Goal: Contribute content

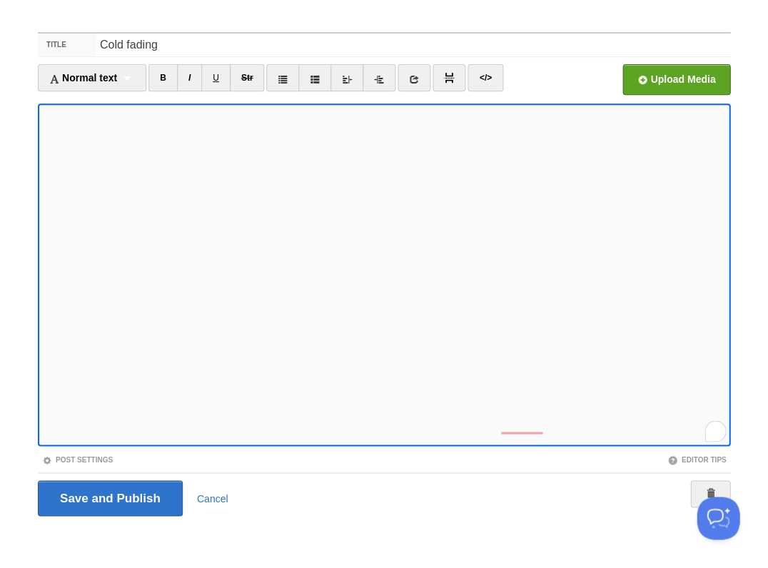
scroll to position [194, 0]
click at [109, 497] on input "Save and Publish" at bounding box center [110, 498] width 145 height 36
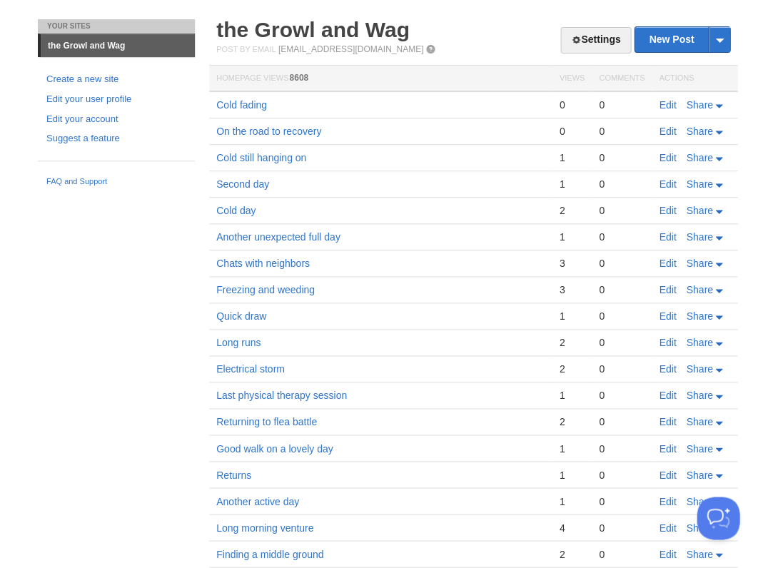
click at [666, 103] on link "Edit" at bounding box center [667, 104] width 17 height 11
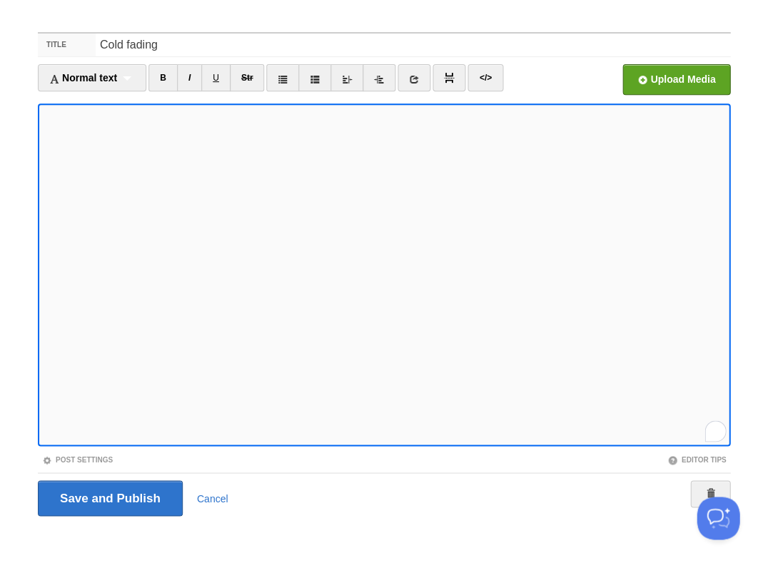
scroll to position [235, 0]
click at [109, 497] on input "Save and Publish" at bounding box center [110, 498] width 145 height 36
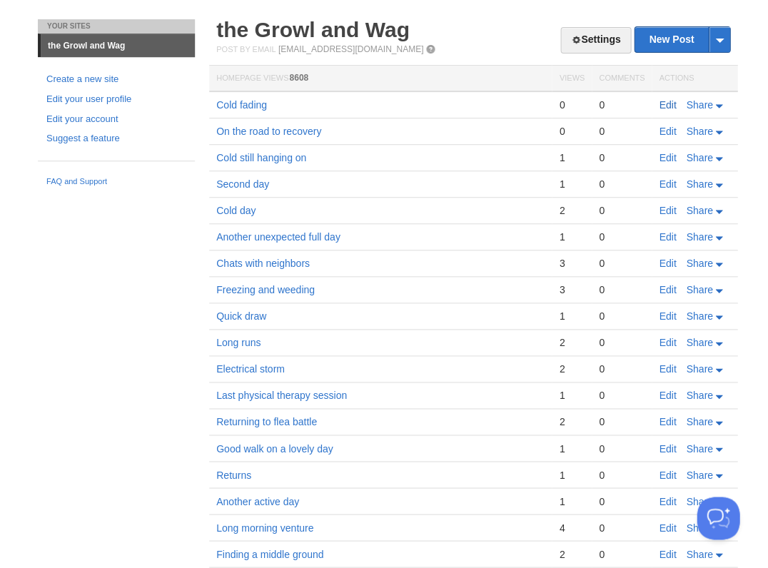
click at [665, 101] on link "Edit" at bounding box center [667, 104] width 17 height 11
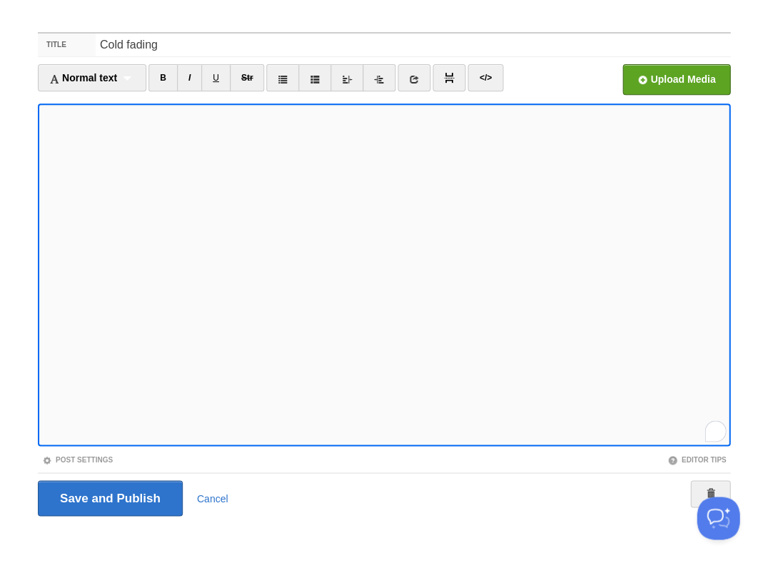
scroll to position [235, 0]
click at [109, 497] on input "Save and Publish" at bounding box center [110, 498] width 145 height 36
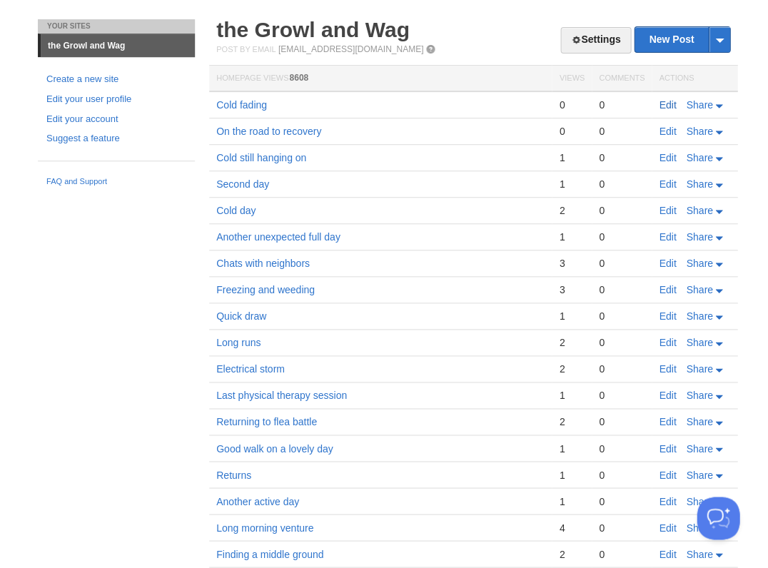
click at [665, 105] on link "Edit" at bounding box center [667, 104] width 17 height 11
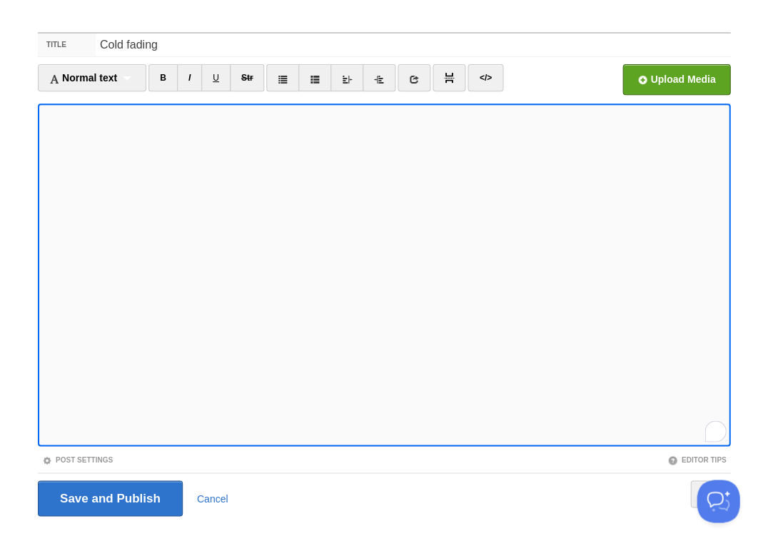
scroll to position [51, 0]
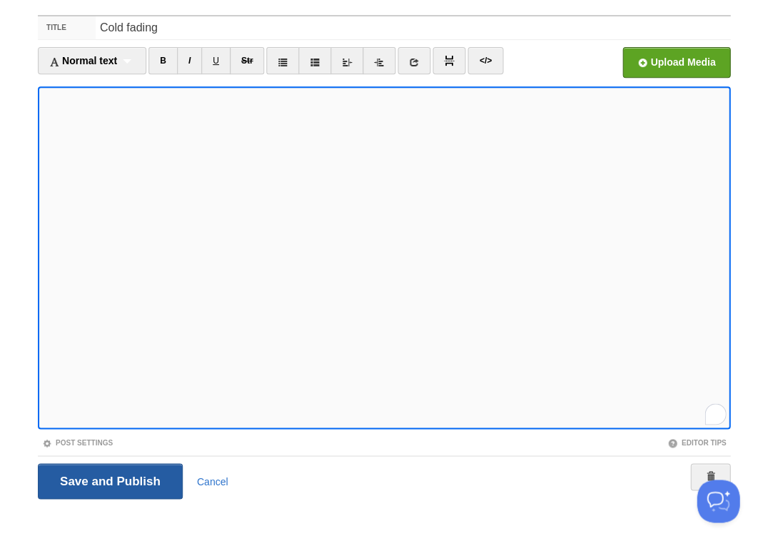
click at [109, 479] on input "Save and Publish" at bounding box center [110, 481] width 145 height 36
